Goal: Transaction & Acquisition: Purchase product/service

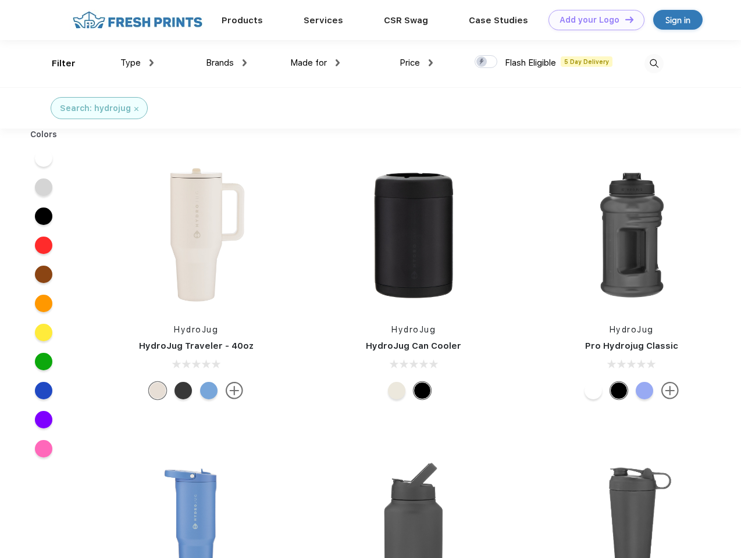
click at [592, 20] on link "Add your Logo Design Tool" at bounding box center [596, 20] width 96 height 20
click at [0, 0] on div "Design Tool" at bounding box center [0, 0] width 0 height 0
click at [624, 19] on link "Add your Logo Design Tool" at bounding box center [596, 20] width 96 height 20
click at [56, 63] on div "Filter" at bounding box center [64, 63] width 24 height 13
click at [137, 63] on span "Type" at bounding box center [130, 63] width 20 height 10
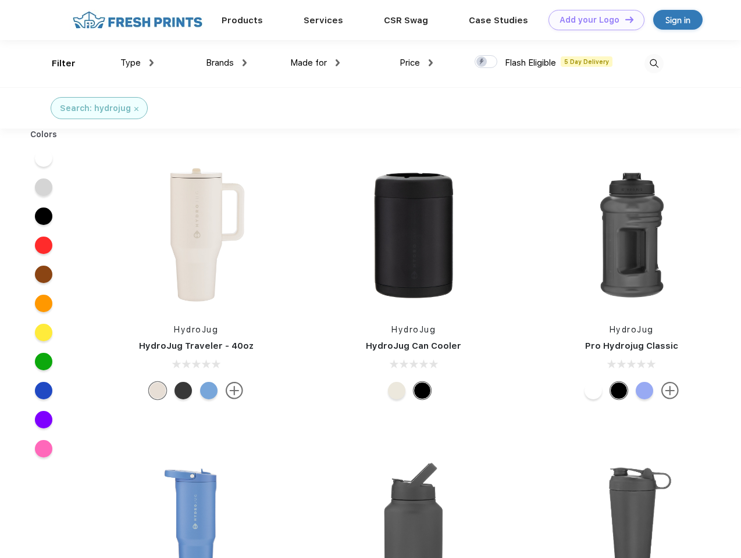
click at [226, 63] on span "Brands" at bounding box center [220, 63] width 28 height 10
click at [315, 63] on span "Made for" at bounding box center [308, 63] width 37 height 10
click at [416, 63] on span "Price" at bounding box center [409, 63] width 20 height 10
click at [486, 62] on div at bounding box center [485, 61] width 23 height 13
click at [482, 62] on input "checkbox" at bounding box center [478, 59] width 8 height 8
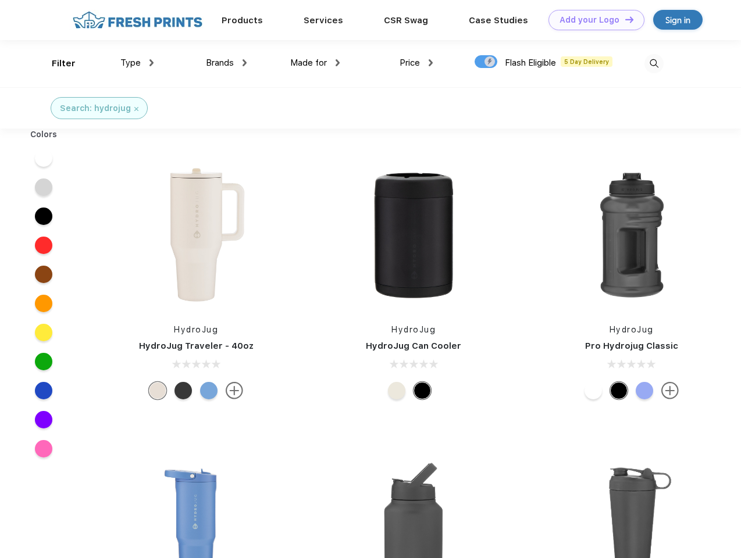
click at [654, 63] on img at bounding box center [653, 63] width 19 height 19
